Goal: Task Accomplishment & Management: Use online tool/utility

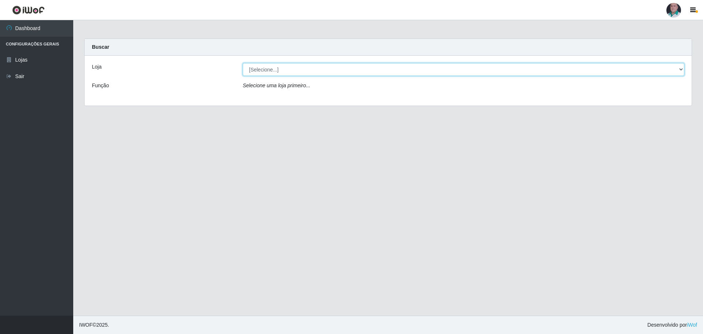
click at [277, 70] on select "[Selecione...] Mar Vermelho - Loja 05" at bounding box center [464, 69] width 442 height 13
select select "252"
click at [243, 63] on select "[Selecione...] Mar Vermelho - Loja 05" at bounding box center [464, 69] width 442 height 13
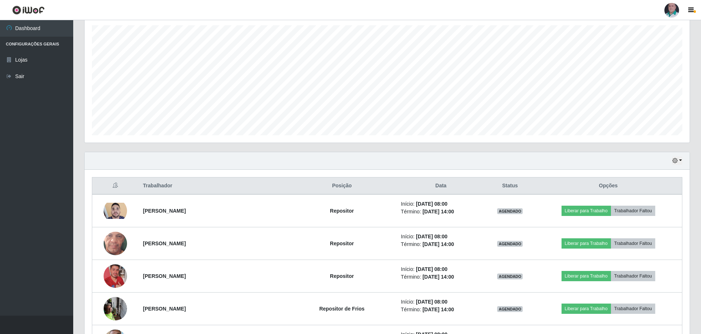
scroll to position [146, 0]
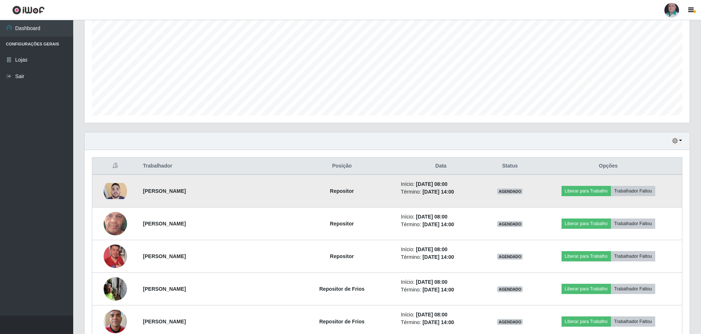
click at [120, 192] on img at bounding box center [115, 191] width 23 height 16
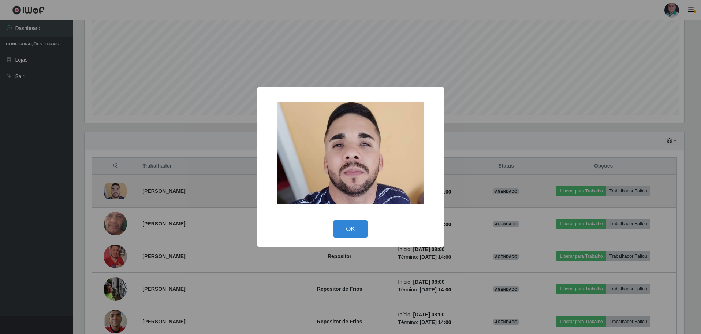
scroll to position [152, 602]
click at [120, 192] on div "× OK Cancel" at bounding box center [351, 167] width 703 height 334
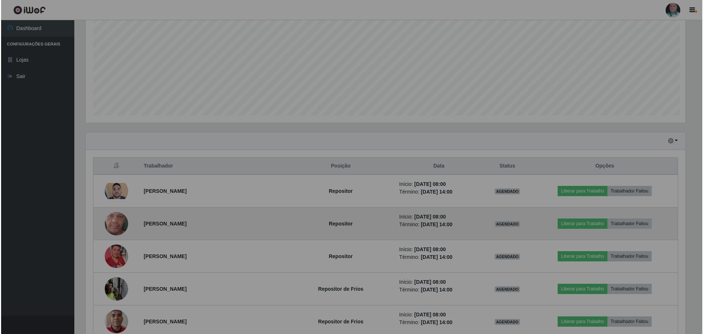
scroll to position [152, 605]
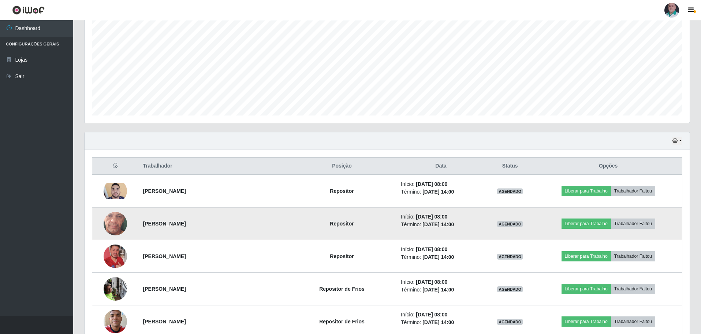
click at [111, 226] on img at bounding box center [115, 223] width 23 height 52
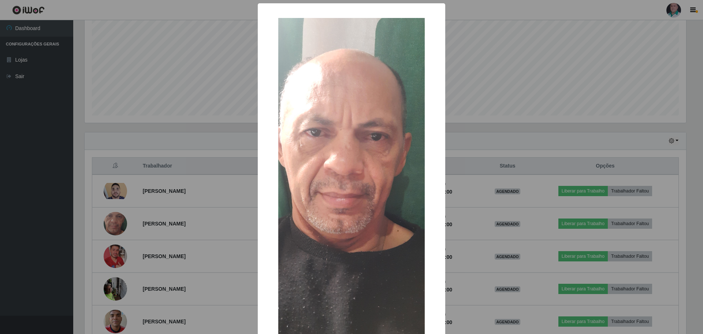
click at [111, 226] on div "× OK Cancel" at bounding box center [351, 167] width 703 height 334
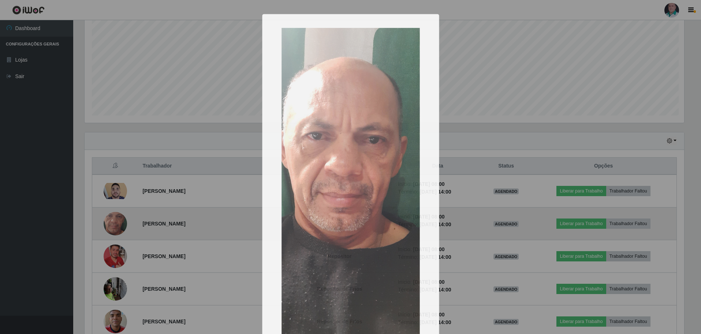
scroll to position [152, 605]
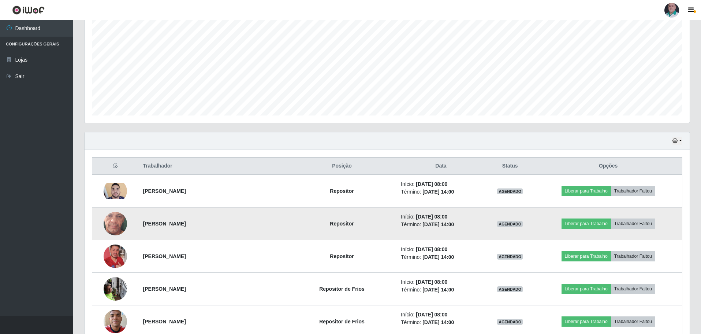
click at [113, 221] on img at bounding box center [115, 223] width 23 height 52
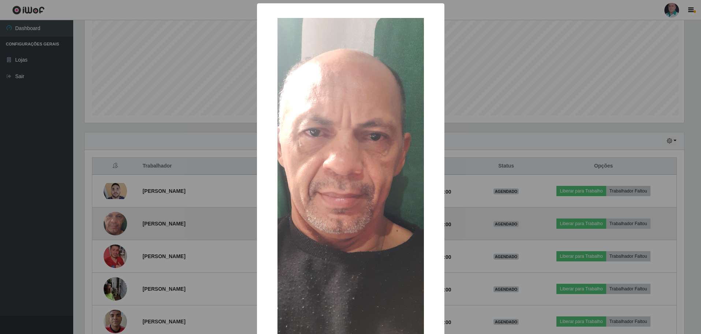
scroll to position [152, 602]
click at [113, 221] on div "× OK Cancel" at bounding box center [351, 167] width 703 height 334
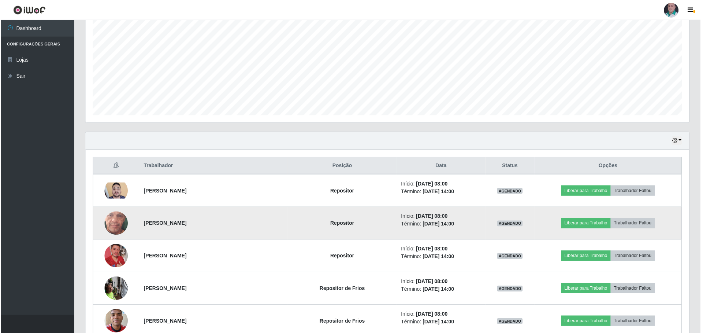
scroll to position [152, 605]
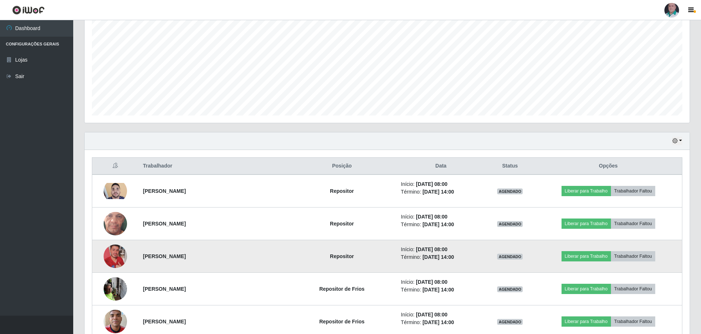
click at [119, 252] on img at bounding box center [115, 256] width 23 height 42
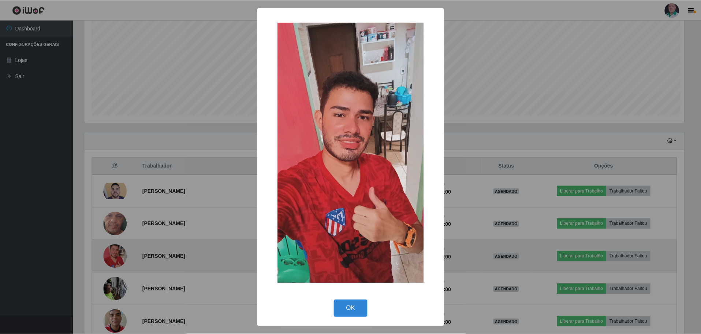
scroll to position [152, 602]
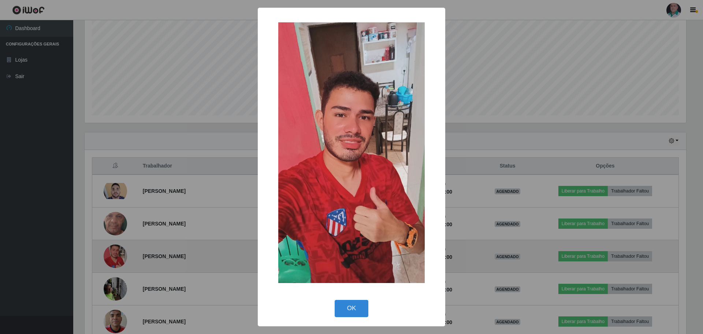
click at [119, 252] on div "× OK Cancel" at bounding box center [351, 167] width 703 height 334
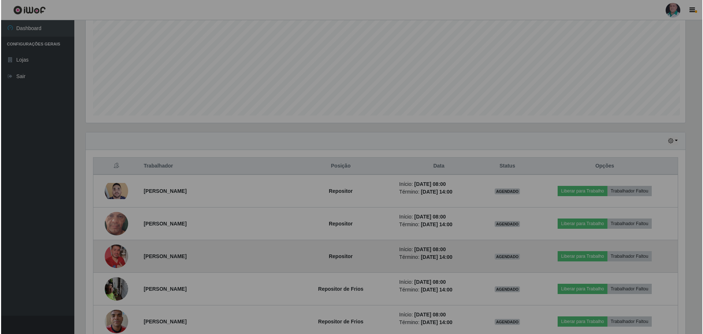
scroll to position [152, 605]
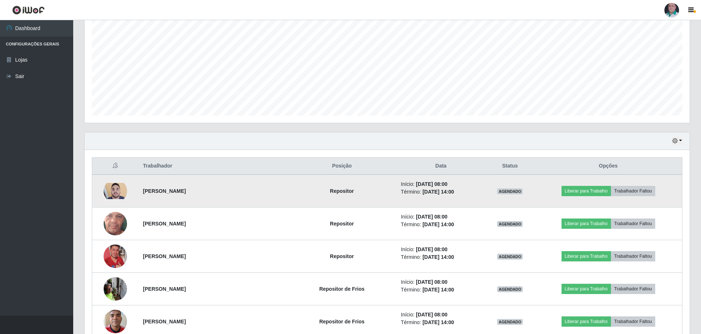
click at [116, 192] on img at bounding box center [115, 191] width 23 height 16
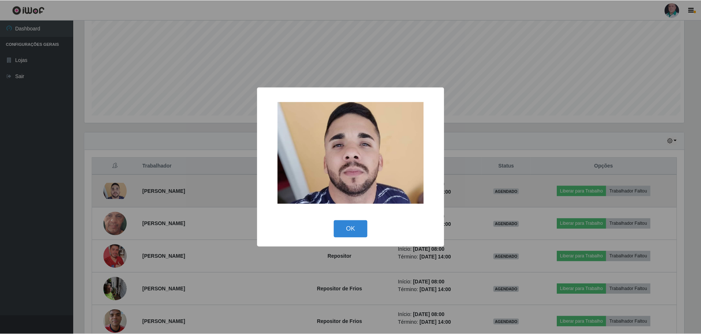
scroll to position [152, 602]
click at [116, 192] on div "× OK Cancel" at bounding box center [351, 167] width 703 height 334
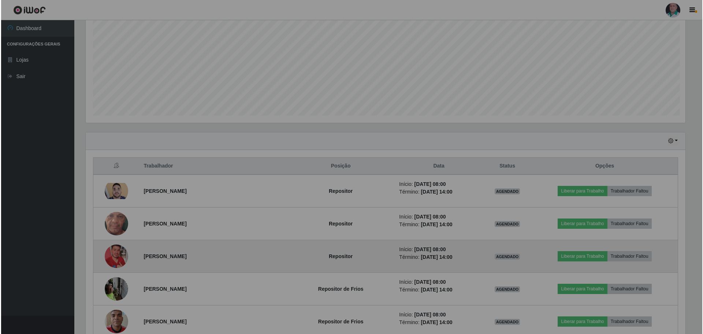
scroll to position [152, 605]
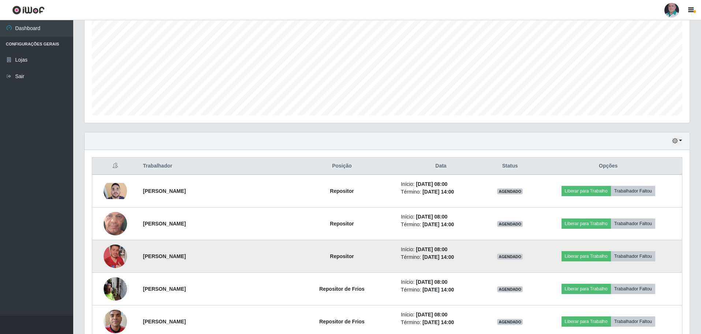
click at [117, 258] on img at bounding box center [115, 256] width 23 height 42
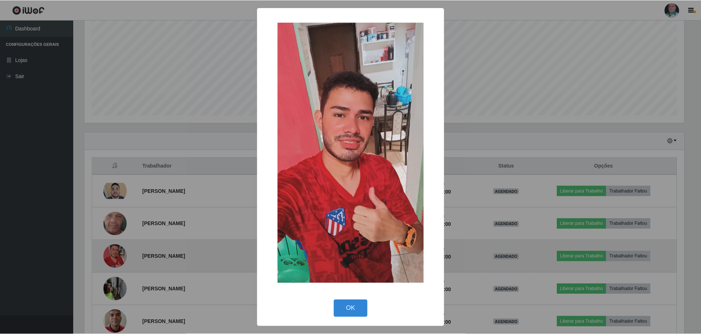
scroll to position [152, 602]
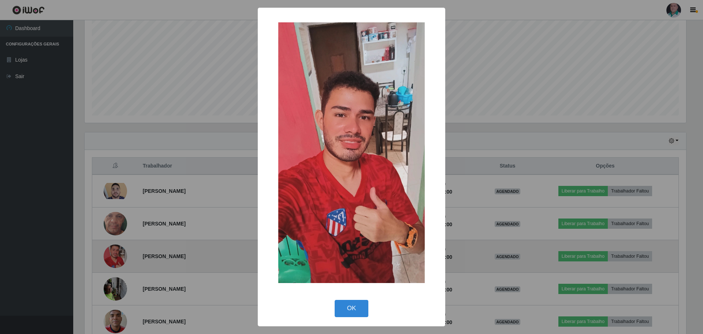
click at [117, 258] on div "× OK Cancel" at bounding box center [351, 167] width 703 height 334
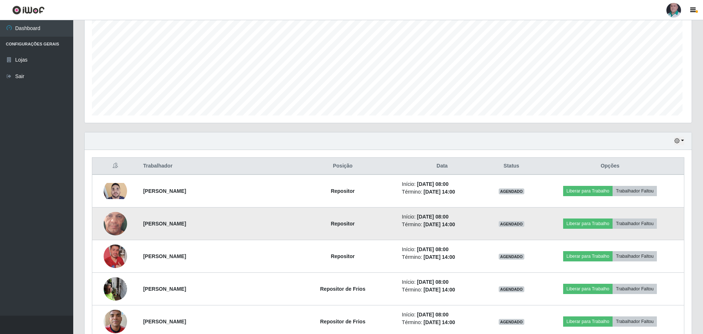
scroll to position [152, 605]
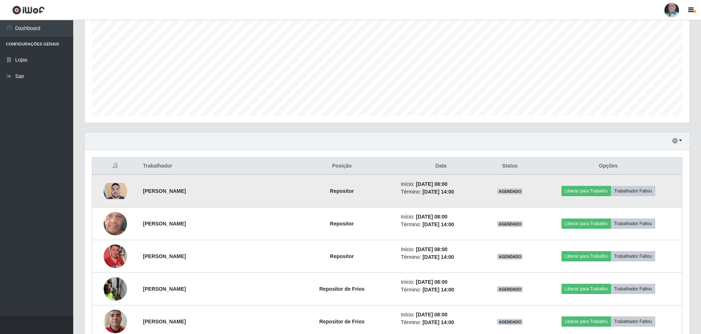
click at [112, 196] on img at bounding box center [115, 191] width 23 height 16
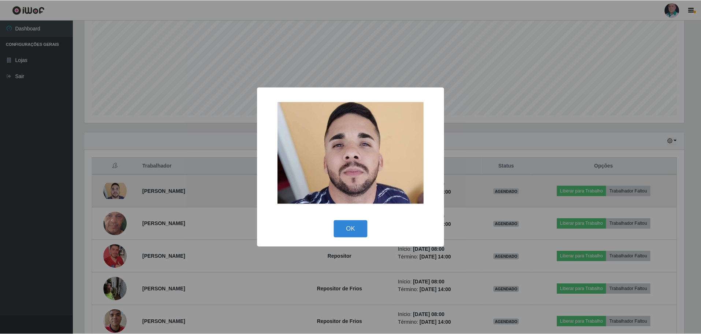
scroll to position [152, 602]
click at [112, 196] on div "× OK Cancel" at bounding box center [351, 167] width 703 height 334
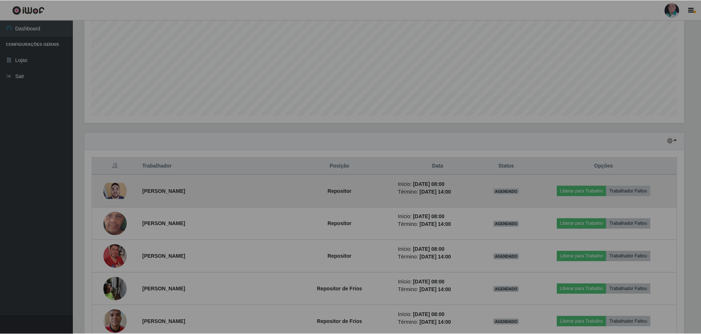
scroll to position [0, 0]
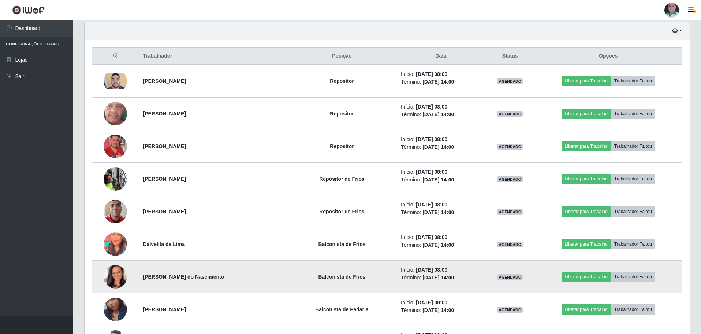
click at [117, 276] on img at bounding box center [115, 277] width 23 height 42
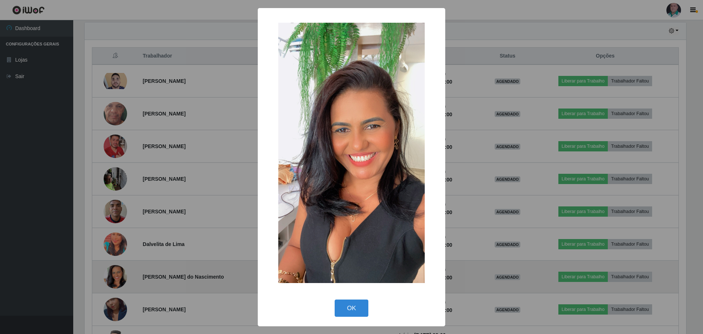
click at [117, 276] on div "× OK Cancel" at bounding box center [351, 167] width 703 height 334
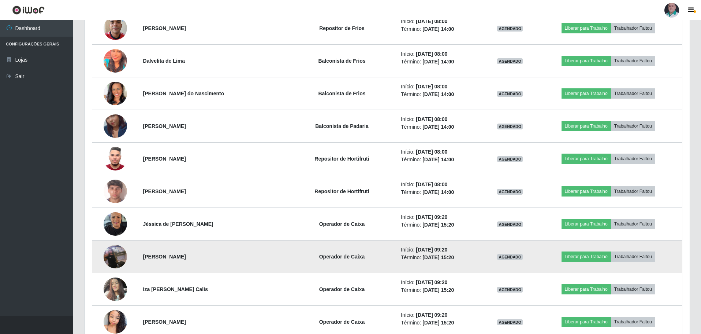
click at [114, 264] on img at bounding box center [115, 256] width 23 height 42
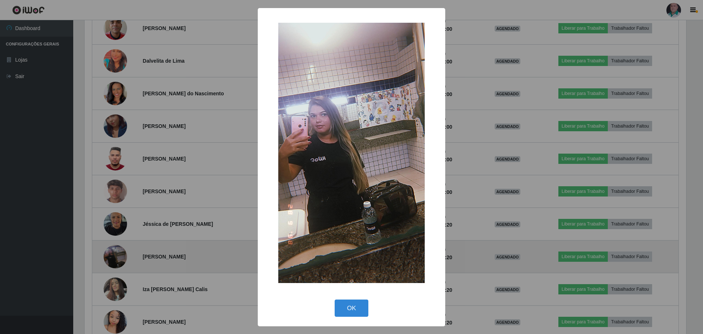
click at [114, 264] on div "× OK Cancel" at bounding box center [351, 167] width 703 height 334
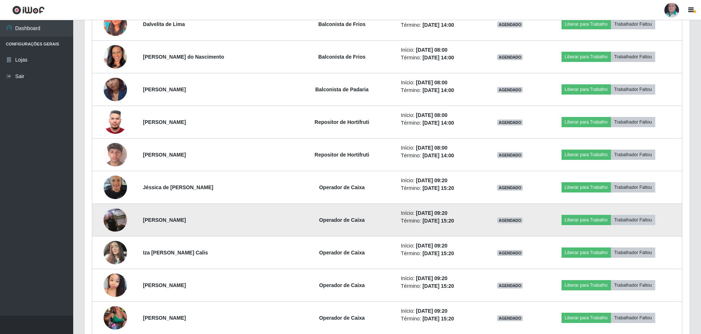
click at [114, 264] on img at bounding box center [115, 252] width 23 height 31
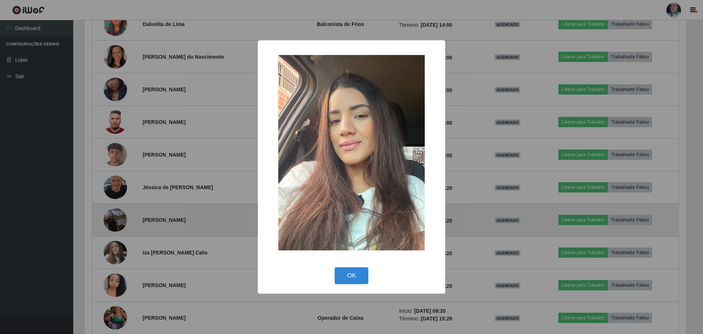
click at [114, 264] on div "× OK Cancel" at bounding box center [351, 167] width 703 height 334
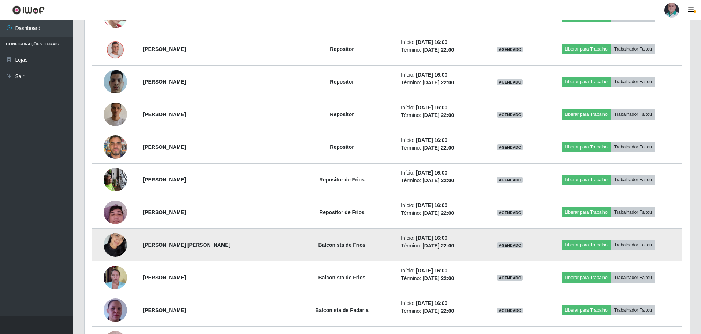
click at [120, 246] on img at bounding box center [115, 244] width 23 height 31
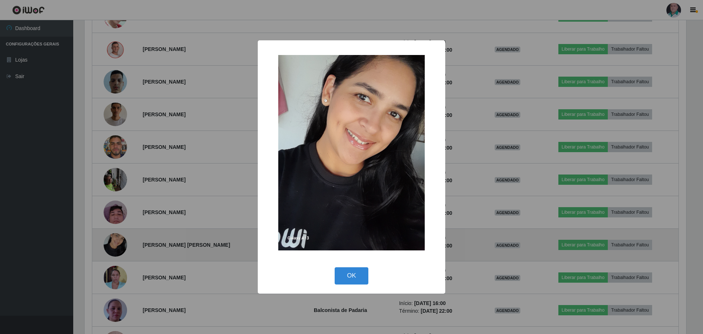
click at [120, 246] on div "× OK Cancel" at bounding box center [351, 167] width 703 height 334
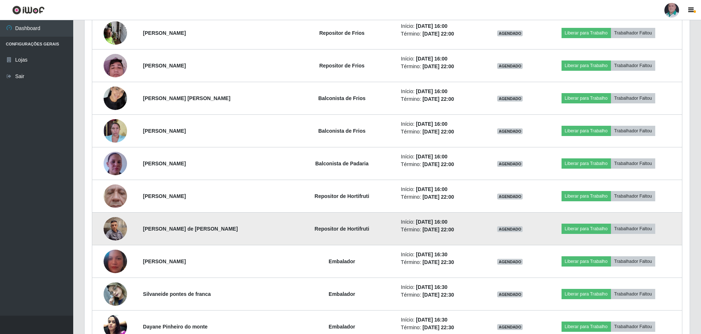
click at [120, 231] on img at bounding box center [115, 228] width 23 height 31
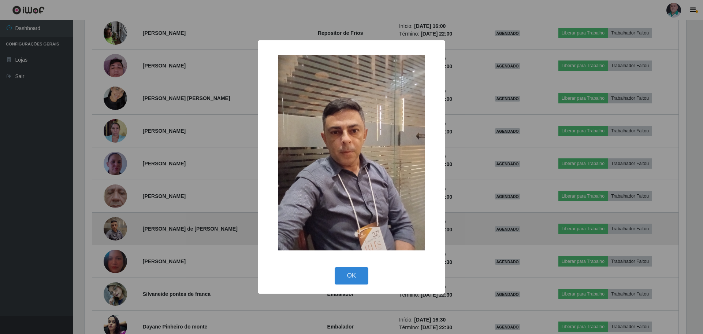
click at [120, 231] on div "× OK Cancel" at bounding box center [351, 167] width 703 height 334
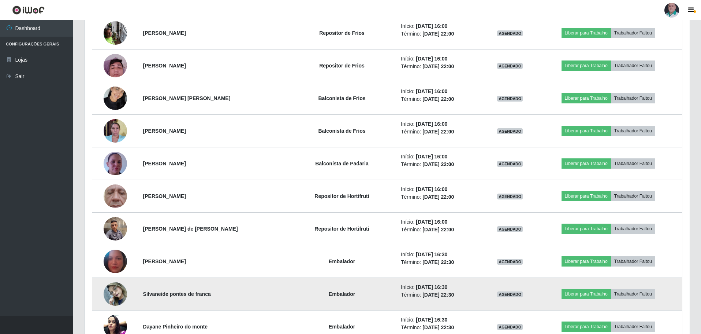
click at [116, 290] on img at bounding box center [115, 293] width 23 height 31
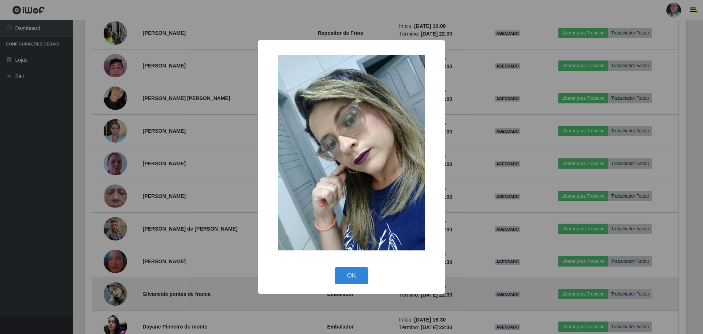
click at [116, 290] on div "× OK Cancel" at bounding box center [351, 167] width 703 height 334
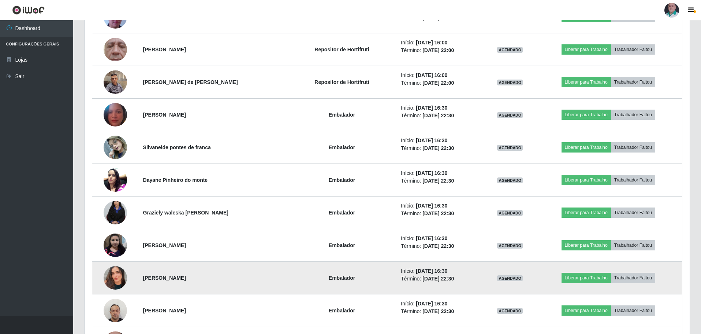
click at [115, 280] on img at bounding box center [115, 278] width 23 height 42
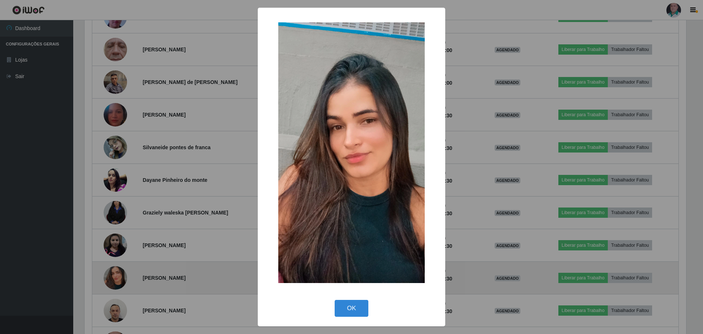
click at [115, 280] on div "× OK Cancel" at bounding box center [351, 167] width 703 height 334
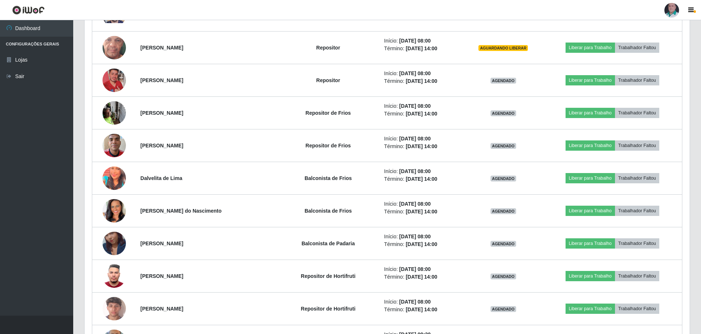
scroll to position [183, 0]
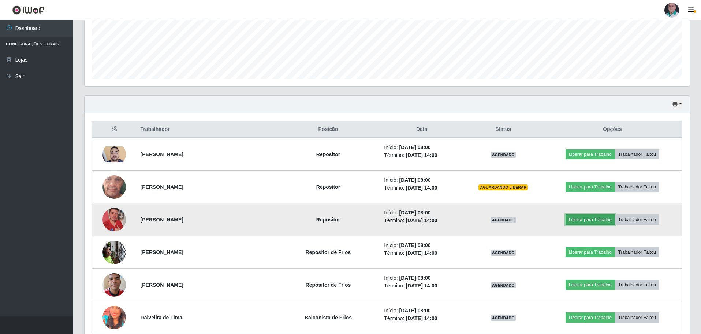
click at [581, 219] on button "Liberar para Trabalho" at bounding box center [590, 219] width 49 height 10
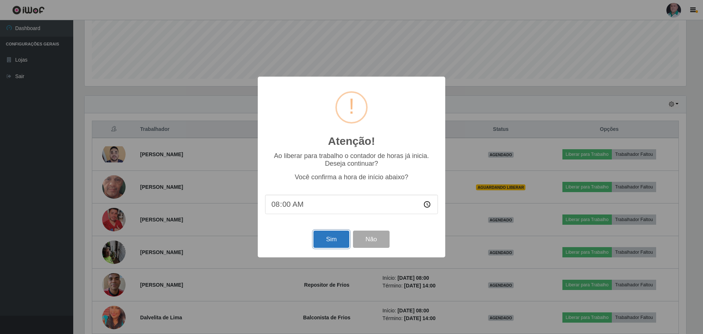
click at [331, 242] on button "Sim" at bounding box center [331, 238] width 36 height 17
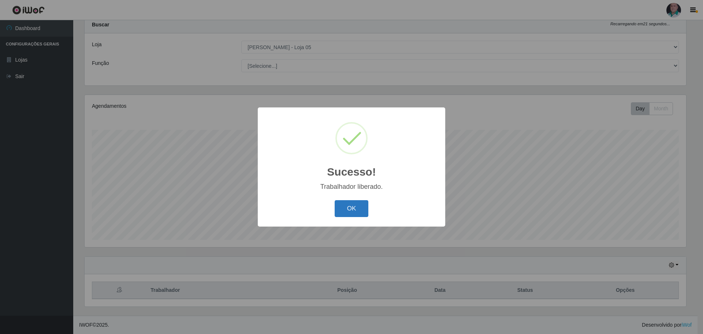
click at [345, 209] on button "OK" at bounding box center [352, 208] width 34 height 17
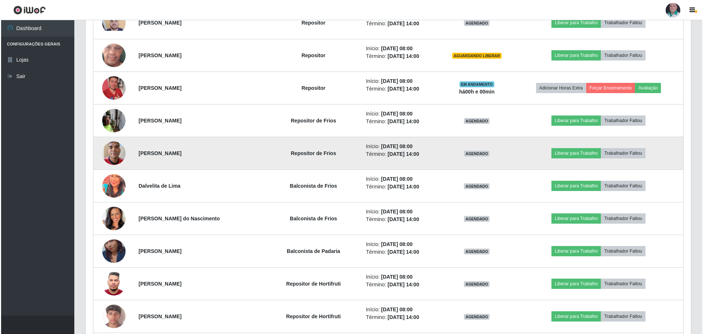
scroll to position [315, 0]
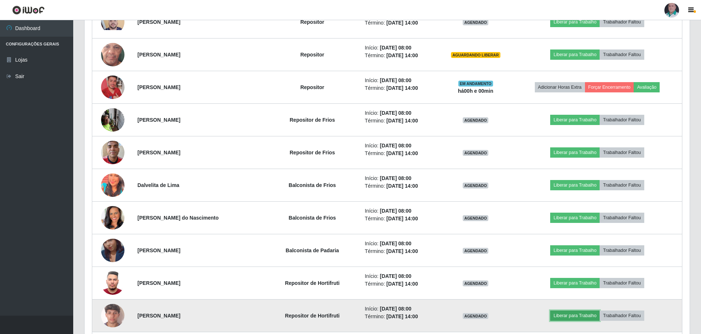
click at [566, 317] on button "Liberar para Trabalho" at bounding box center [574, 315] width 49 height 10
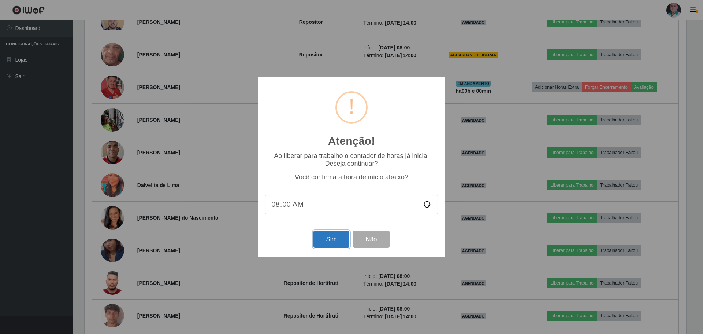
click at [319, 241] on button "Sim" at bounding box center [331, 238] width 36 height 17
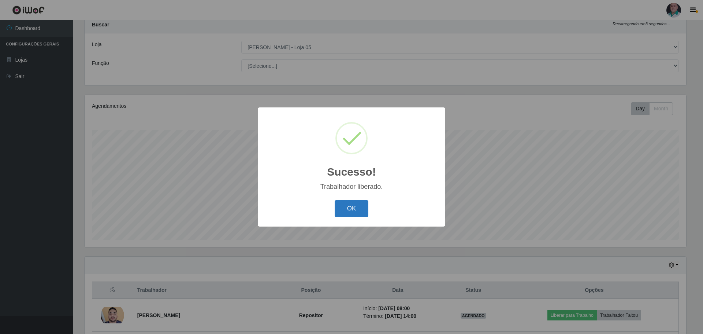
click at [344, 210] on button "OK" at bounding box center [352, 208] width 34 height 17
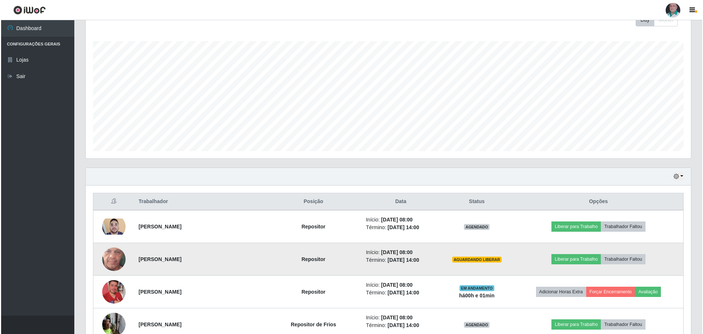
scroll to position [132, 0]
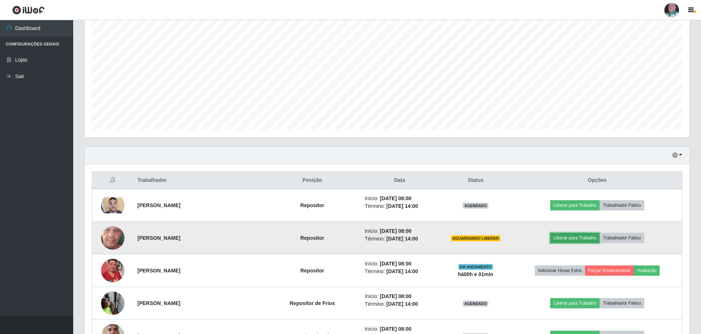
click at [577, 237] on button "Liberar para Trabalho" at bounding box center [574, 238] width 49 height 10
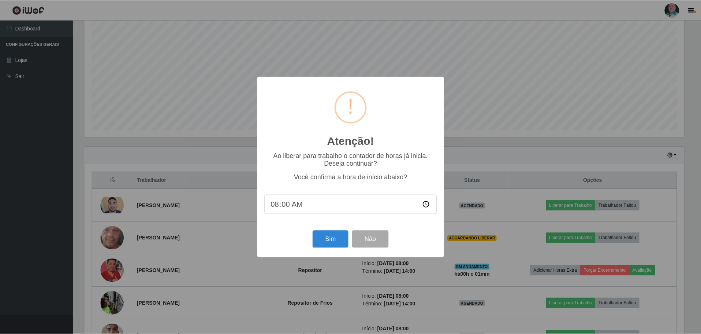
scroll to position [152, 602]
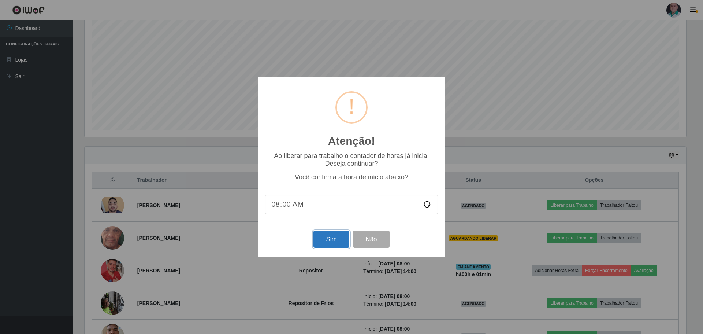
click at [337, 238] on button "Sim" at bounding box center [331, 238] width 36 height 17
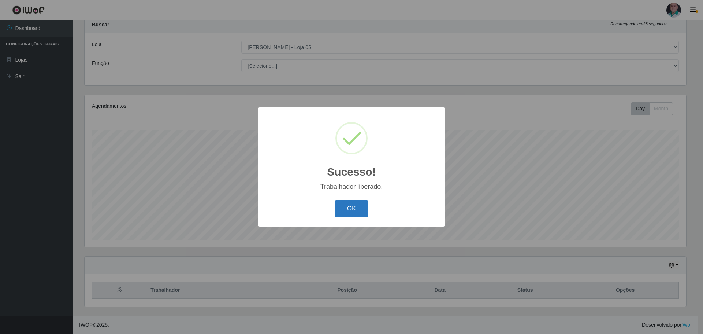
click at [346, 208] on button "OK" at bounding box center [352, 208] width 34 height 17
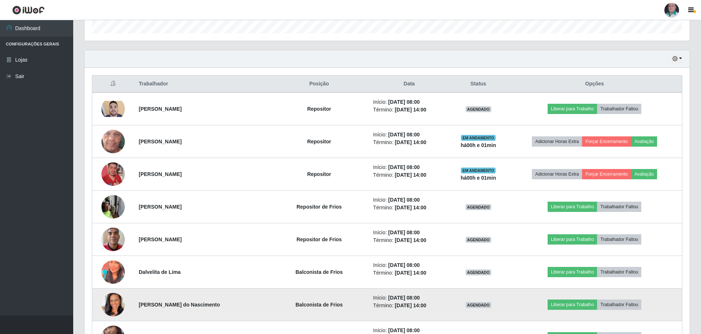
scroll to position [242, 0]
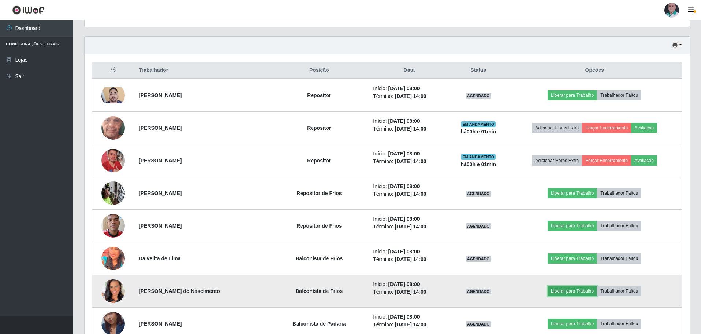
click at [573, 293] on button "Liberar para Trabalho" at bounding box center [572, 291] width 49 height 10
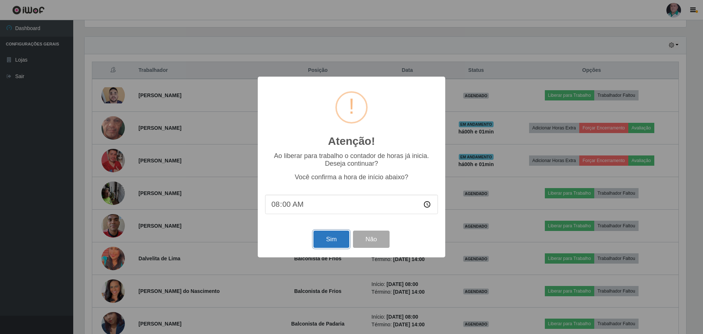
click at [322, 240] on button "Sim" at bounding box center [331, 238] width 36 height 17
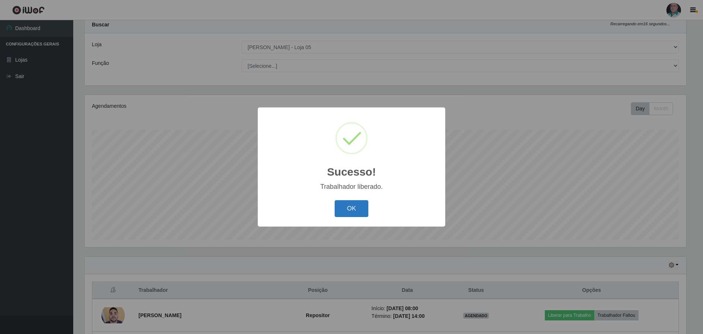
click at [358, 211] on button "OK" at bounding box center [352, 208] width 34 height 17
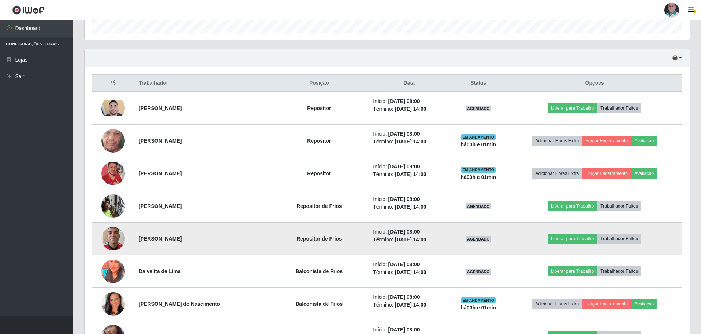
scroll to position [242, 0]
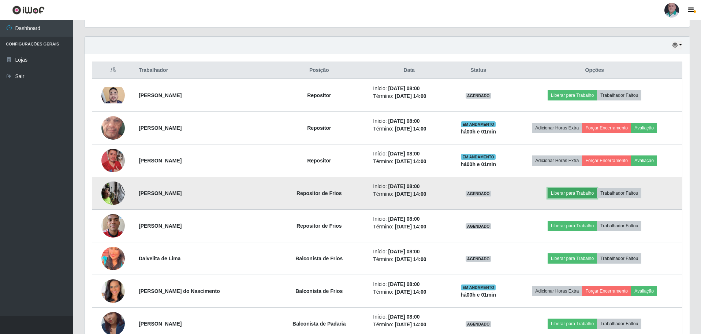
click at [576, 194] on button "Liberar para Trabalho" at bounding box center [572, 193] width 49 height 10
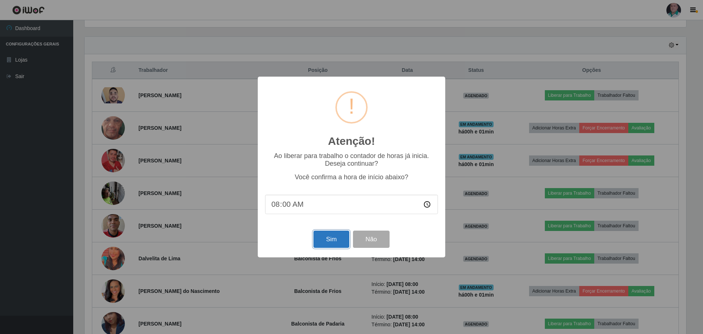
click at [326, 245] on button "Sim" at bounding box center [331, 238] width 36 height 17
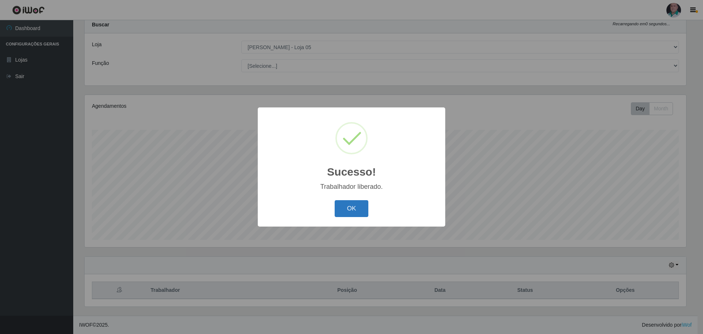
click at [360, 209] on button "OK" at bounding box center [352, 208] width 34 height 17
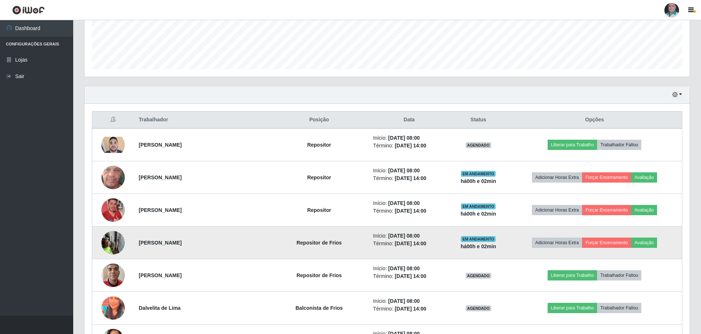
scroll to position [205, 0]
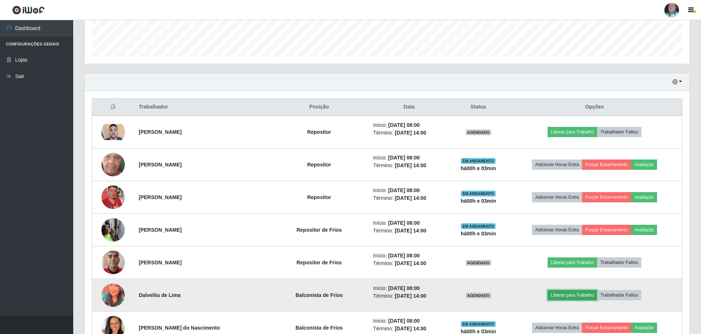
click at [586, 297] on button "Liberar para Trabalho" at bounding box center [572, 295] width 49 height 10
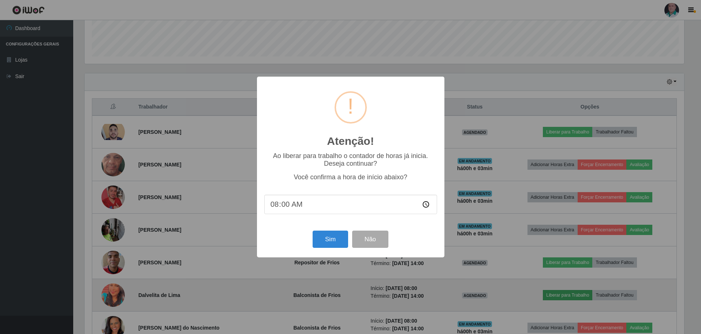
scroll to position [152, 602]
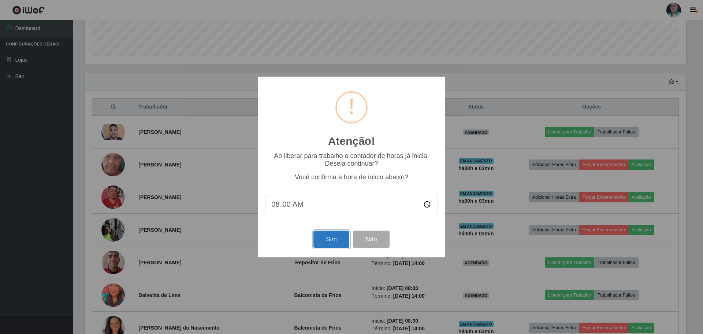
click at [329, 234] on button "Sim" at bounding box center [331, 238] width 36 height 17
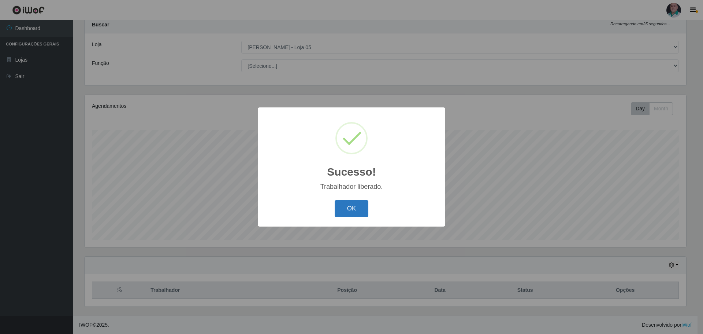
click at [342, 211] on button "OK" at bounding box center [352, 208] width 34 height 17
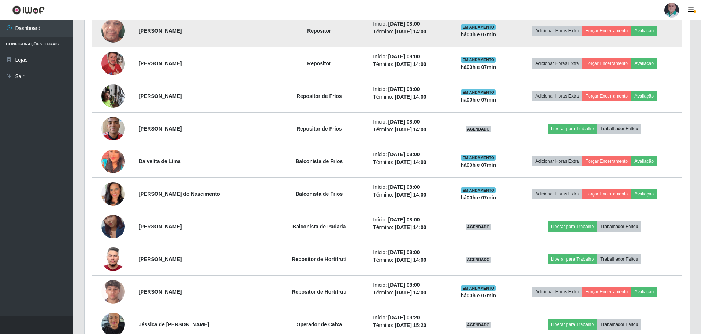
scroll to position [352, 0]
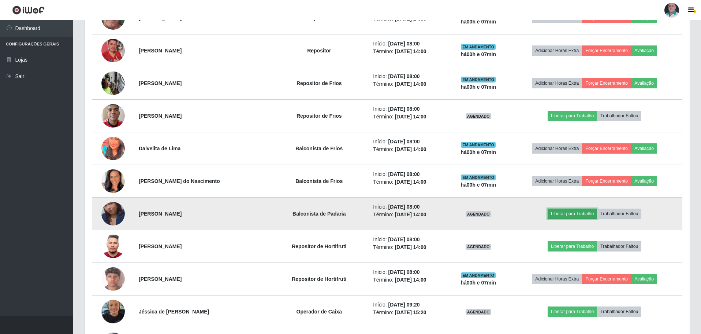
click at [564, 213] on button "Liberar para Trabalho" at bounding box center [572, 213] width 49 height 10
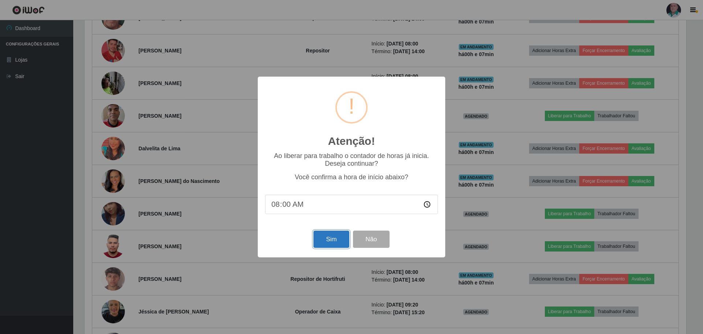
click at [335, 243] on button "Sim" at bounding box center [331, 238] width 36 height 17
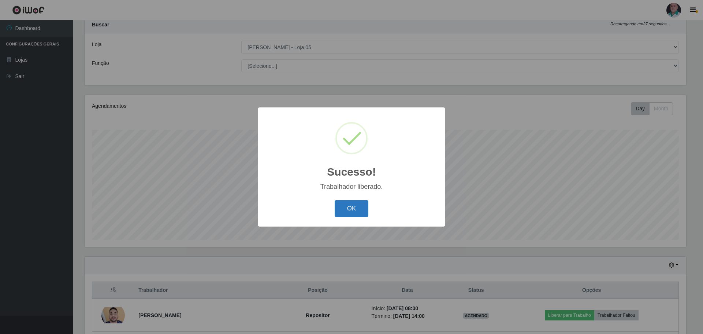
click at [349, 214] on button "OK" at bounding box center [352, 208] width 34 height 17
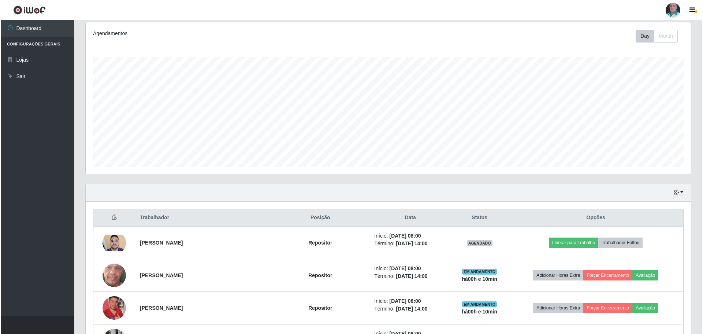
scroll to position [96, 0]
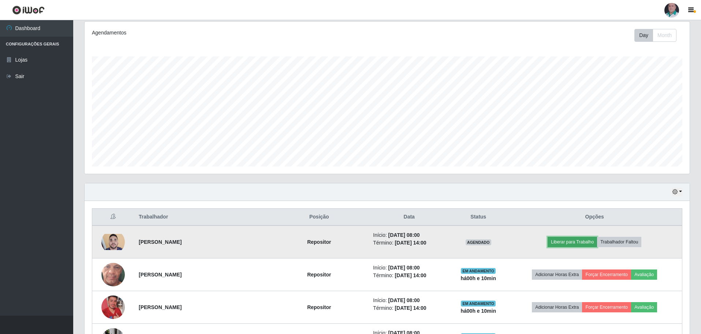
click at [573, 241] on button "Liberar para Trabalho" at bounding box center [572, 242] width 49 height 10
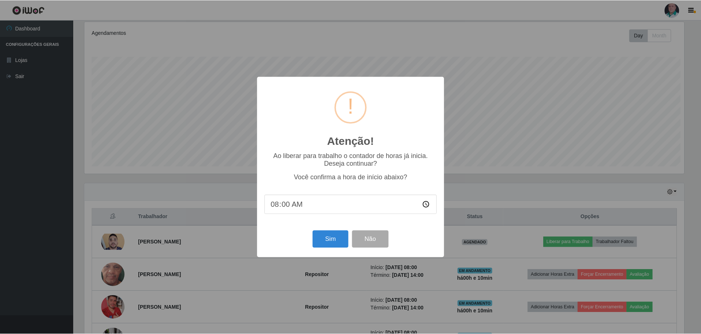
scroll to position [152, 602]
click at [338, 243] on button "Sim" at bounding box center [331, 238] width 36 height 17
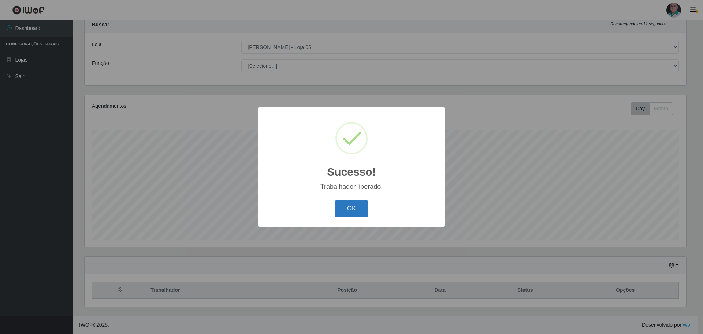
click at [352, 214] on button "OK" at bounding box center [352, 208] width 34 height 17
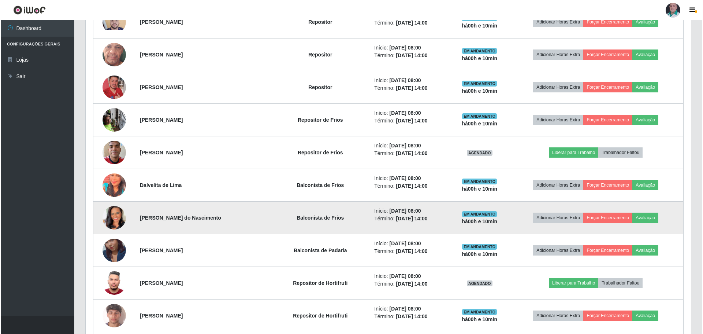
scroll to position [388, 0]
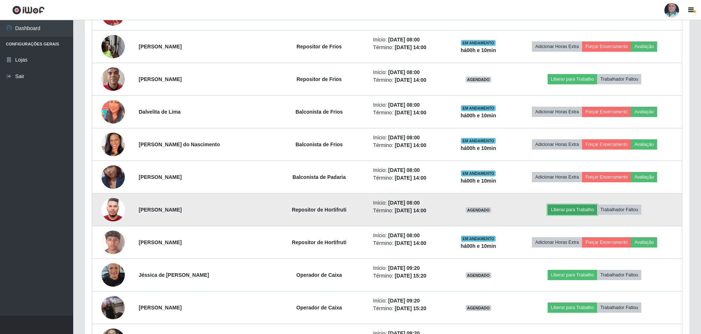
click at [559, 213] on button "Liberar para Trabalho" at bounding box center [572, 209] width 49 height 10
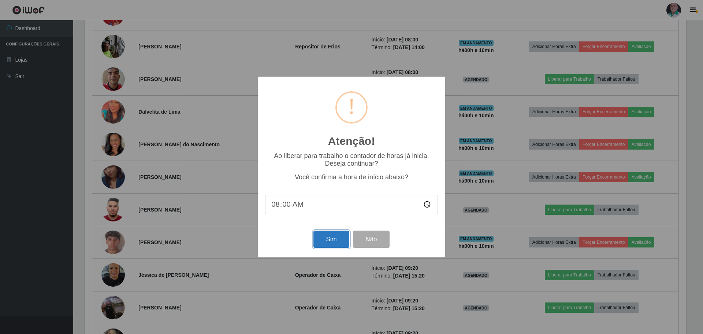
click at [325, 240] on button "Sim" at bounding box center [331, 238] width 36 height 17
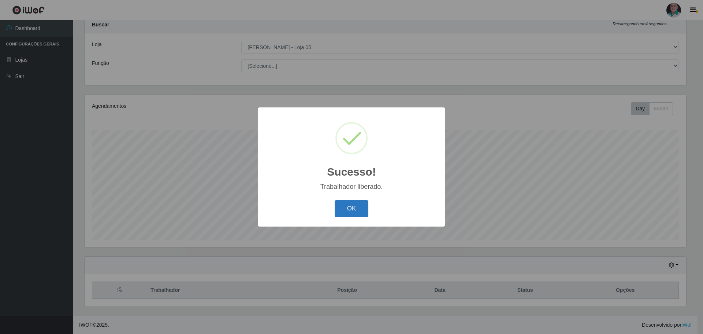
click at [351, 206] on button "OK" at bounding box center [352, 208] width 34 height 17
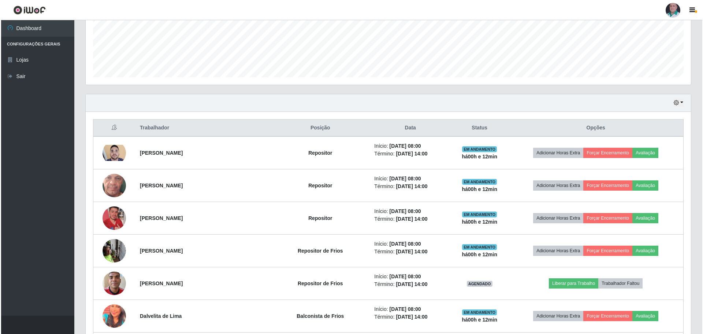
scroll to position [169, 0]
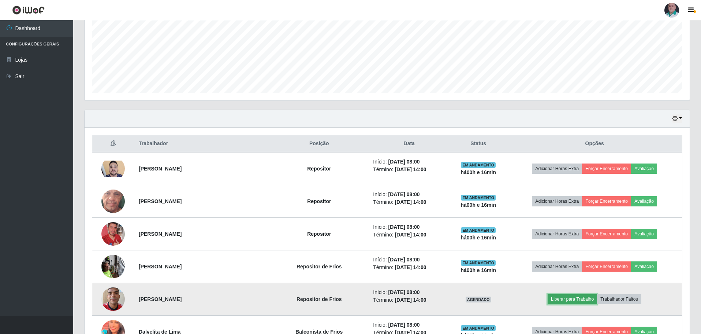
click at [571, 301] on button "Liberar para Trabalho" at bounding box center [572, 299] width 49 height 10
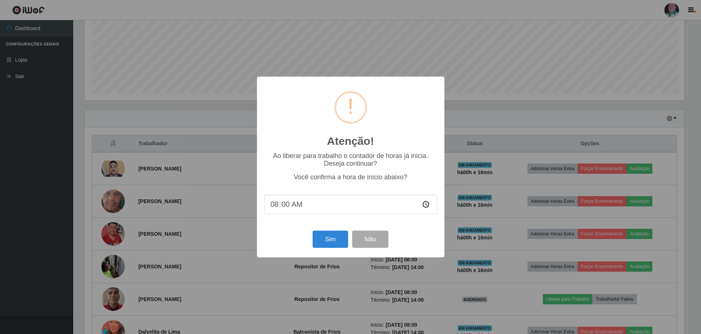
scroll to position [152, 602]
click at [290, 210] on input "08:00" at bounding box center [351, 203] width 173 height 19
type input "08:16"
click at [326, 241] on button "Sim" at bounding box center [331, 238] width 36 height 17
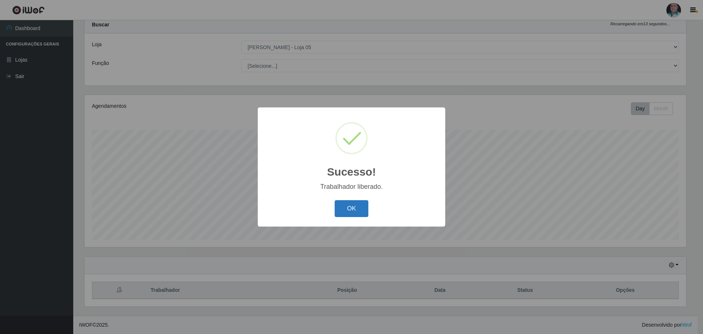
click at [339, 216] on button "OK" at bounding box center [352, 208] width 34 height 17
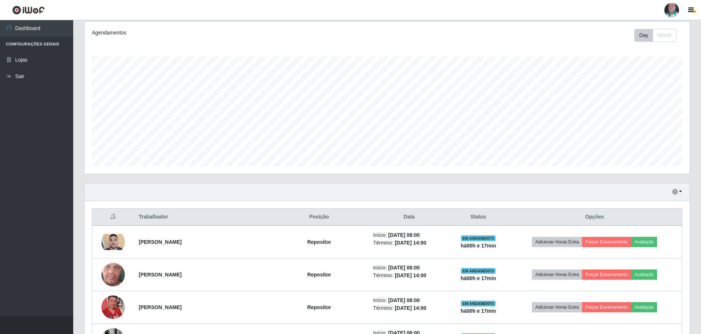
scroll to position [0, 0]
